Goal: Task Accomplishment & Management: Use online tool/utility

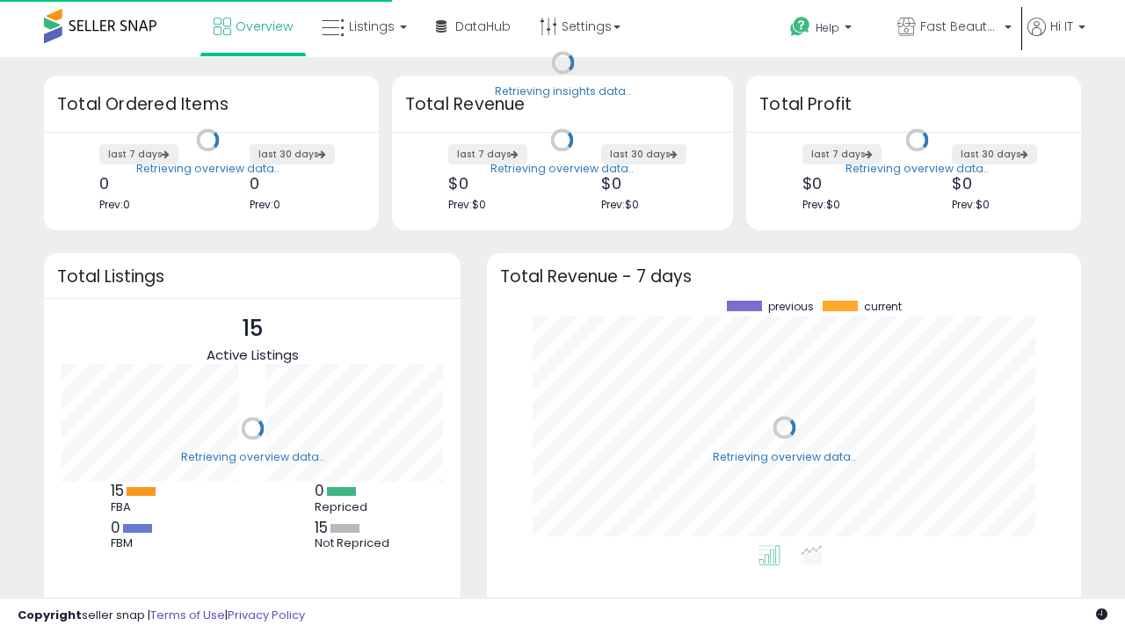
scroll to position [244, 559]
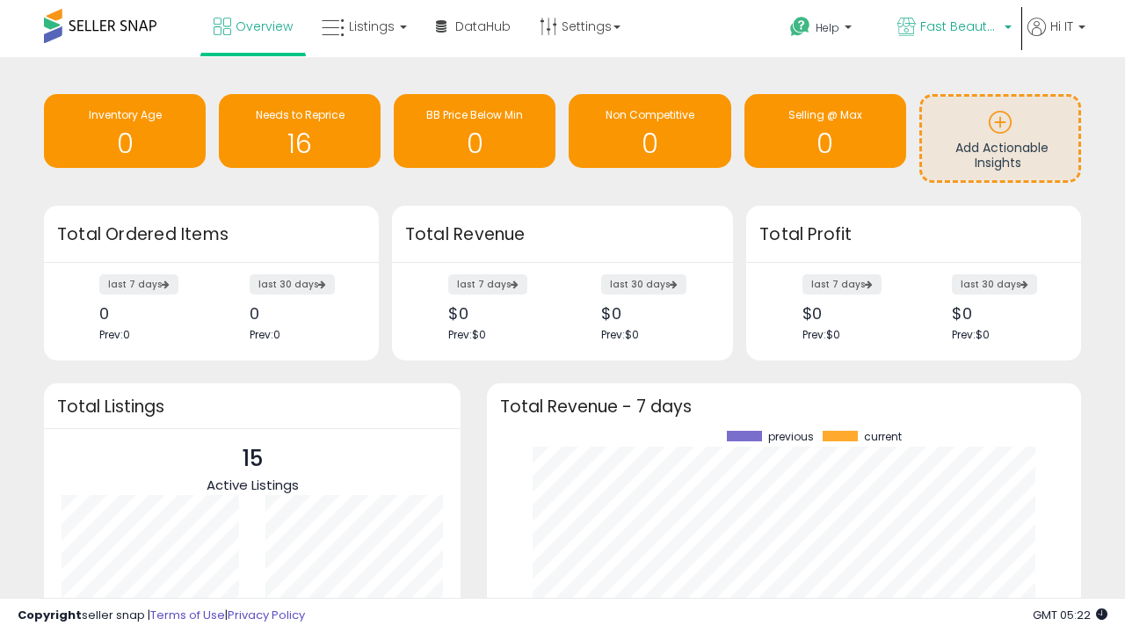
click at [953, 28] on span "Fast Beauty ([GEOGRAPHIC_DATA])" at bounding box center [959, 27] width 79 height 18
click at [0, 0] on span "You are Beautiful ([GEOGRAPHIC_DATA])" at bounding box center [0, 0] width 0 height 0
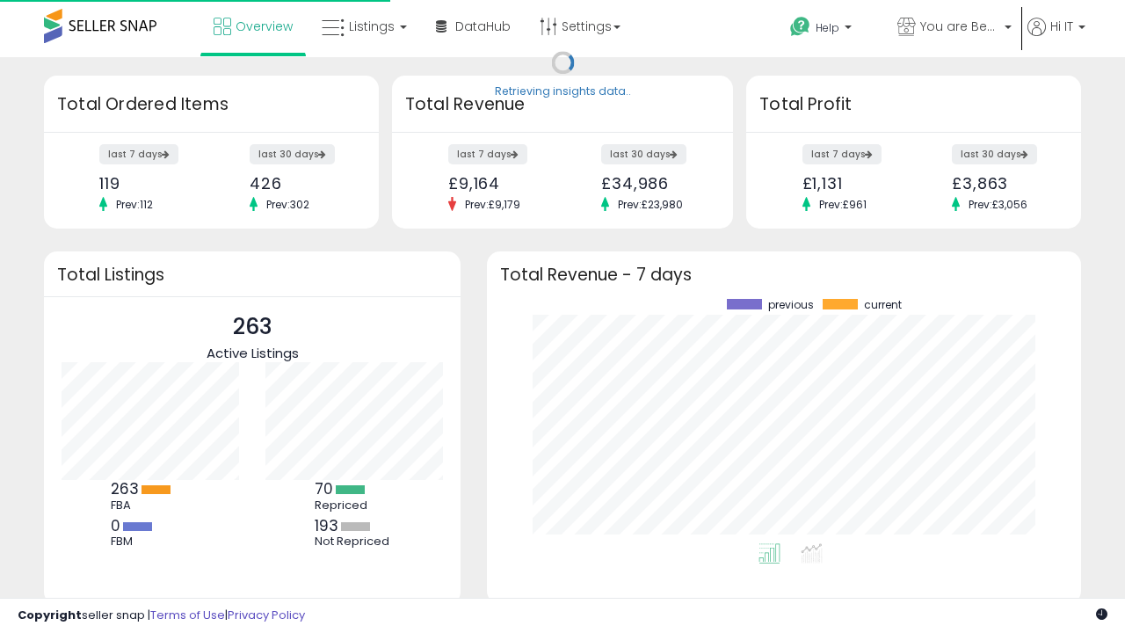
scroll to position [244, 559]
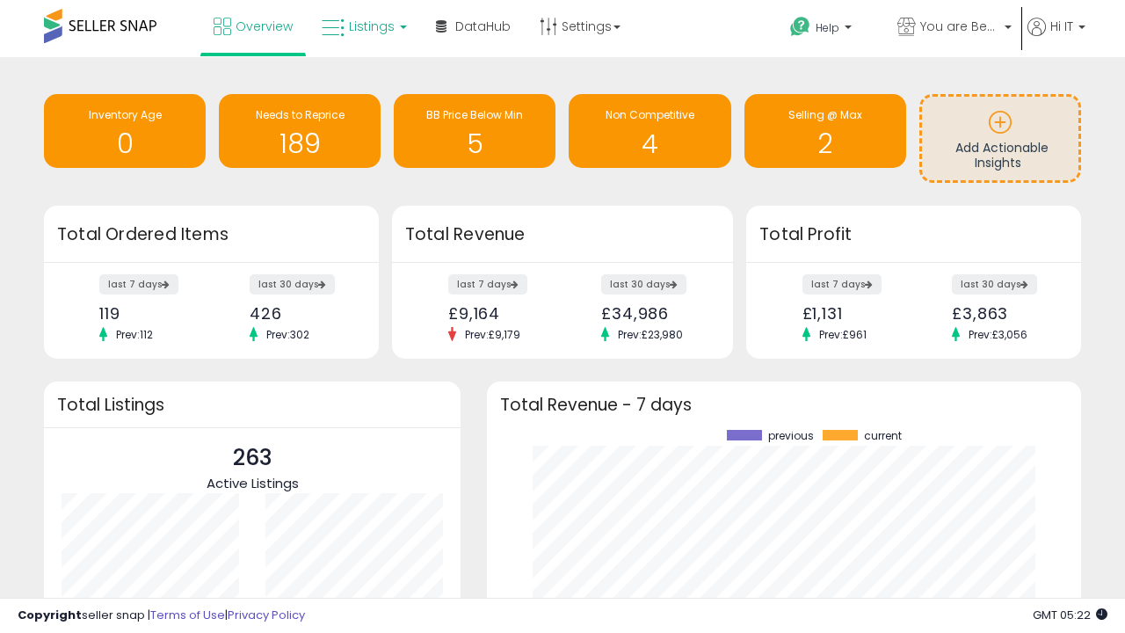
click at [362, 26] on span "Listings" at bounding box center [372, 27] width 46 height 18
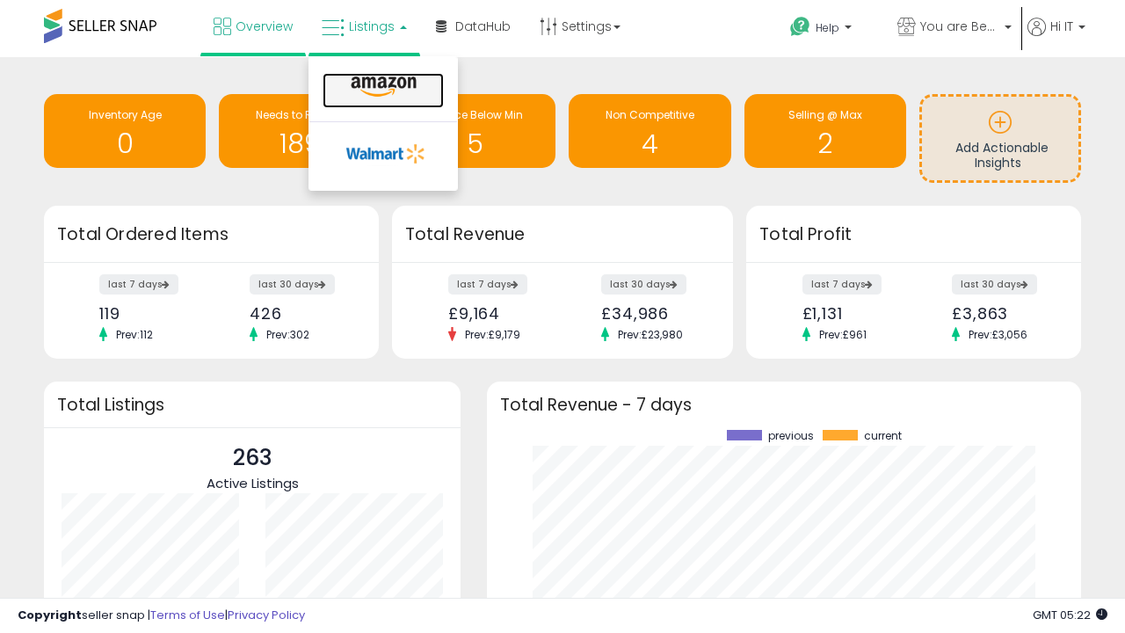
click at [381, 87] on icon at bounding box center [383, 87] width 76 height 23
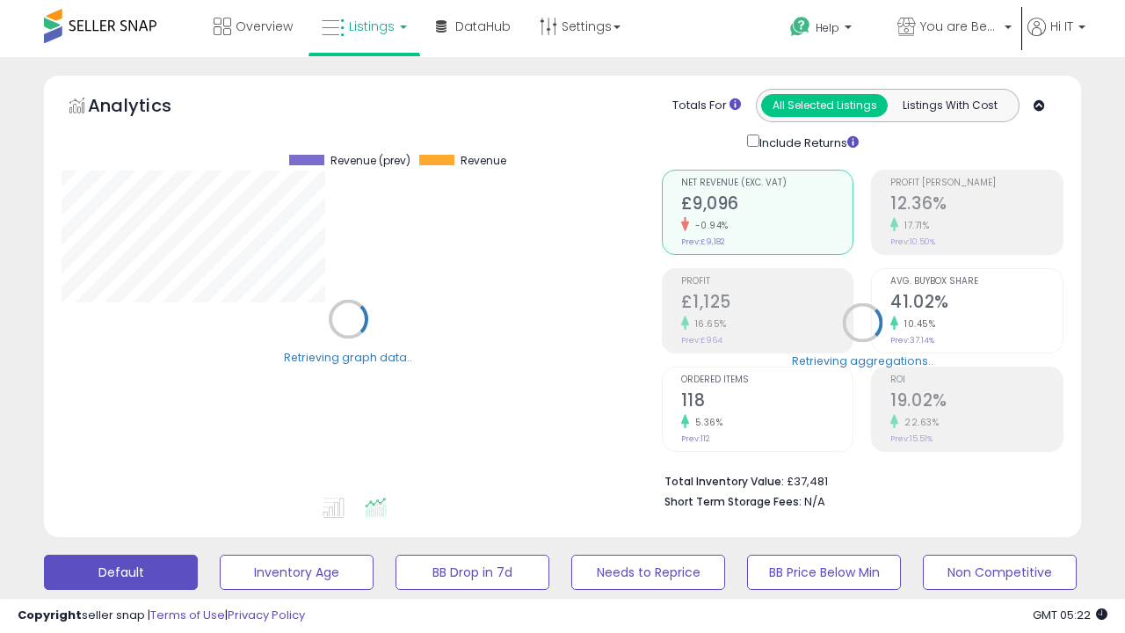
scroll to position [360, 599]
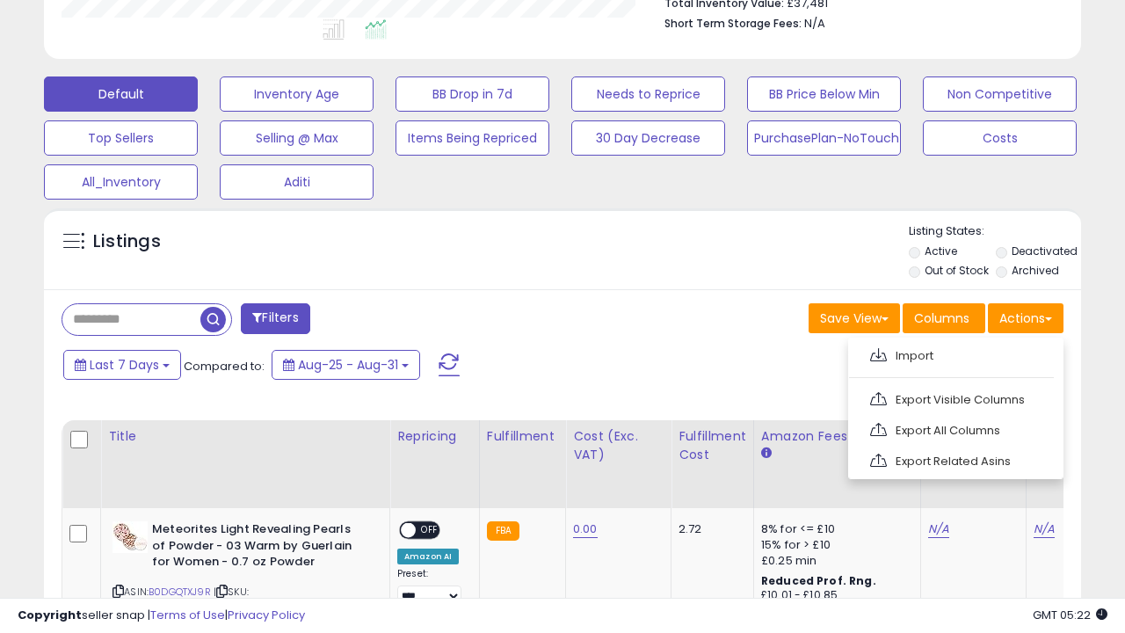
click at [878, 352] on span at bounding box center [878, 354] width 17 height 13
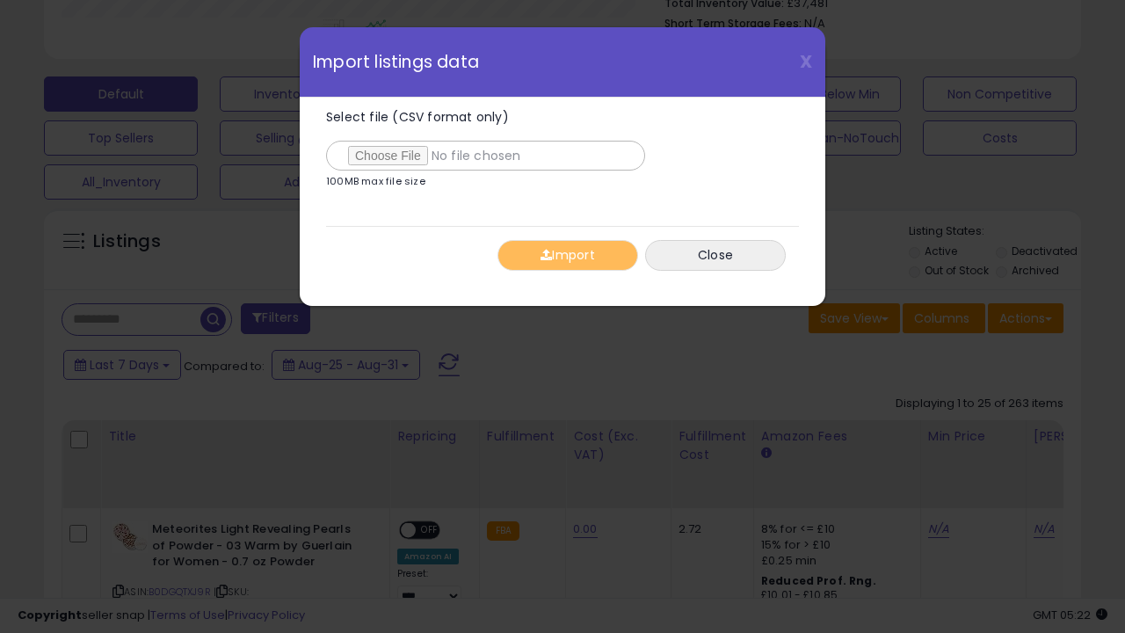
type input "**********"
click at [567, 255] on button "Import" at bounding box center [567, 255] width 141 height 31
